Goal: Find specific page/section: Find specific page/section

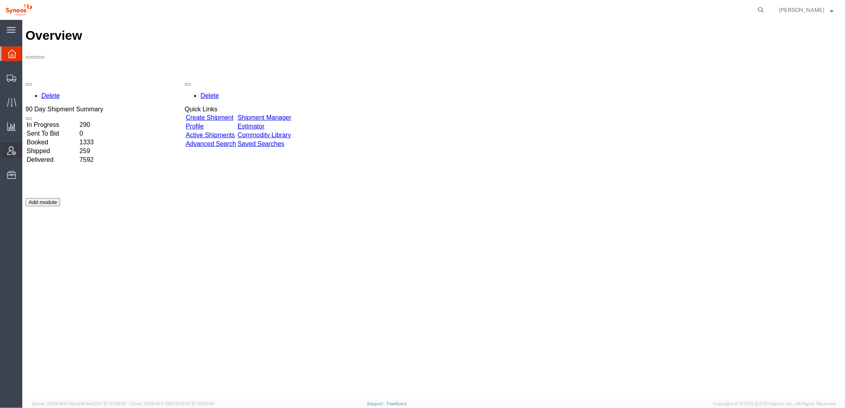
click at [14, 148] on icon at bounding box center [11, 150] width 9 height 9
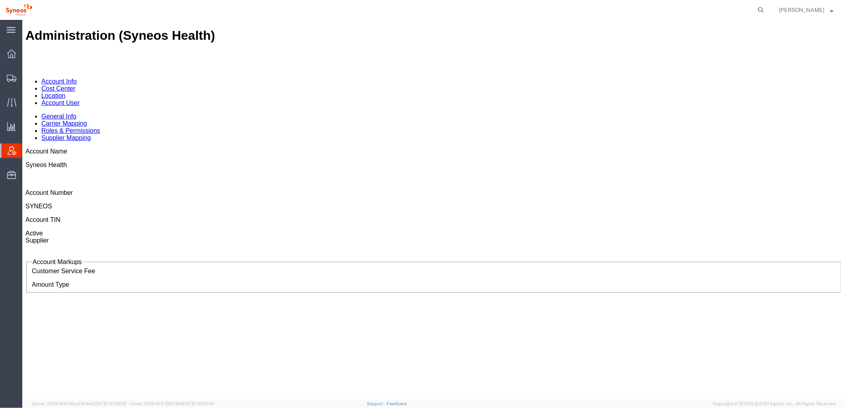
click at [79, 99] on link "Account User" at bounding box center [60, 102] width 38 height 7
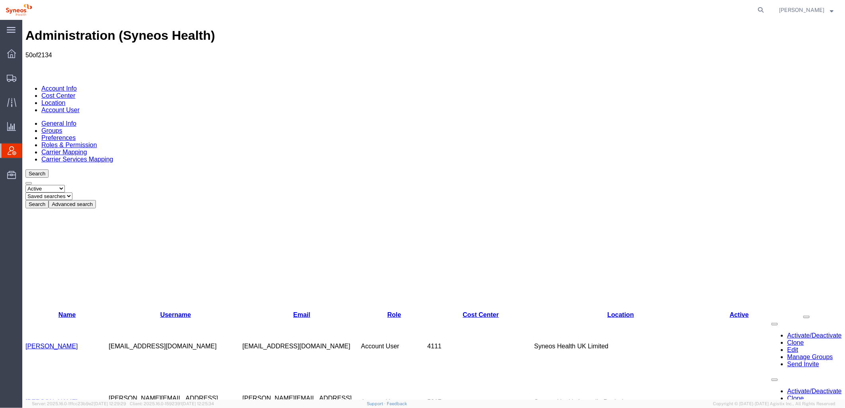
click at [96, 200] on button "Advanced search" at bounding box center [71, 204] width 47 height 8
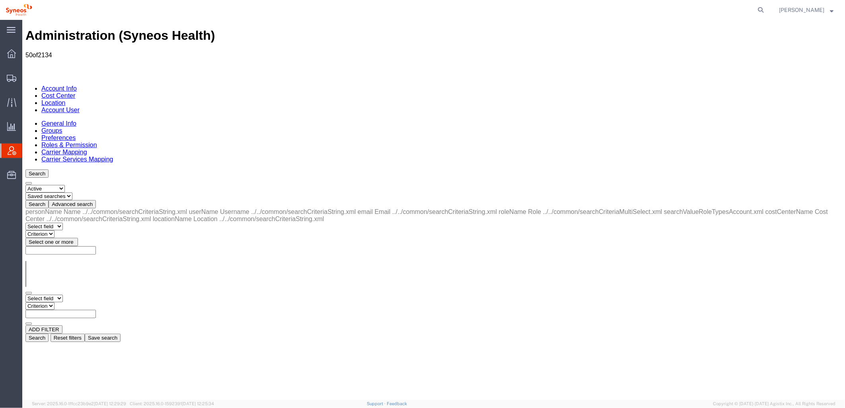
click at [62, 294] on select "Select field Cost Center Email Location Name Role Username" at bounding box center [43, 298] width 37 height 8
select select "locationName"
click at [25, 294] on select "Select field Cost Center Email Location Name Role Username" at bounding box center [43, 298] width 37 height 8
click at [73, 302] on select "Criterion contains does not contain is is blank is not blank starts with" at bounding box center [49, 306] width 48 height 8
select select "contains"
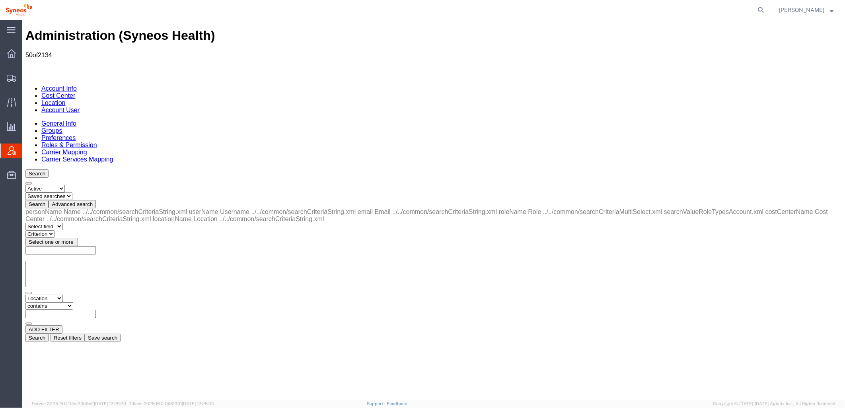
click at [73, 302] on select "Criterion contains does not contain is is blank is not blank starts with" at bounding box center [49, 306] width 48 height 8
click at [96, 310] on input "text" at bounding box center [60, 314] width 70 height 8
type input "zdnu"
click at [48, 333] on button "Search" at bounding box center [36, 337] width 23 height 8
